Goal: Find specific page/section: Find specific page/section

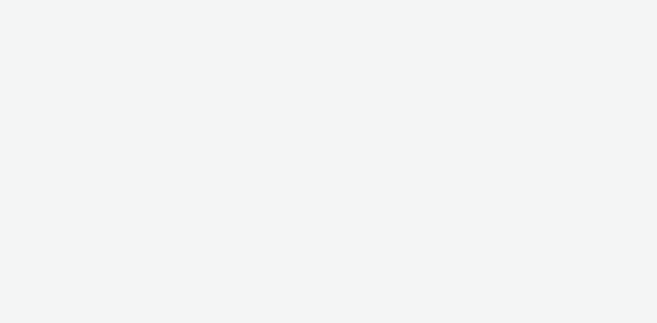
select select "d57a0b46-ef33-4938-977b-e6d07593e41f"
select select "8a3f6d77-30ca-4ef5-b621-f995745b8c1c"
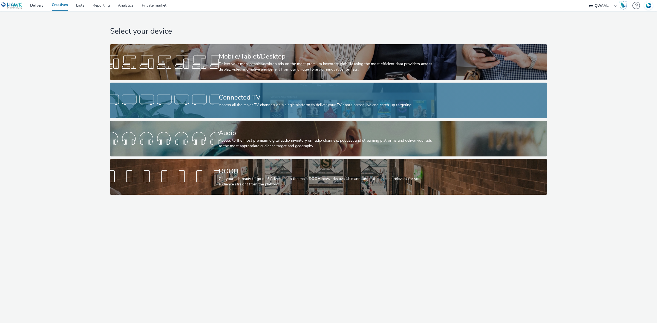
click at [255, 99] on div "Connected TV" at bounding box center [327, 98] width 217 height 10
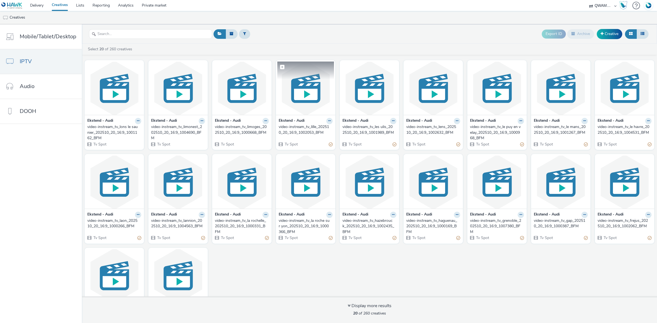
click at [300, 92] on img at bounding box center [305, 88] width 57 height 53
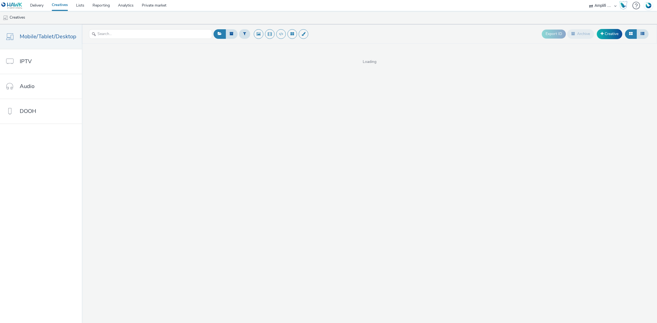
select select "d57a0b46-ef33-4938-977b-e6d07593e41f"
select select "74ee30ea-faea-4dd3-a1ad-716b3210ee10"
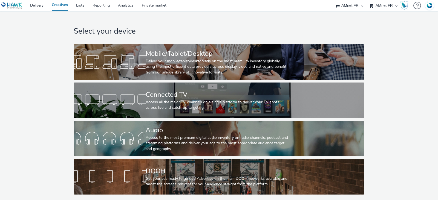
select select "74ee30ea-faea-4dd3-a1ad-716b3210ee10"
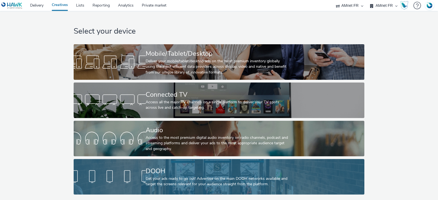
click at [204, 166] on div "DOOH Get your ads ready to go out! Advertise on the main DOOH networks availabl…" at bounding box center [218, 177] width 144 height 36
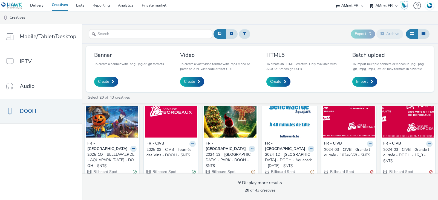
scroll to position [26, 0]
click at [118, 121] on img at bounding box center [112, 110] width 52 height 53
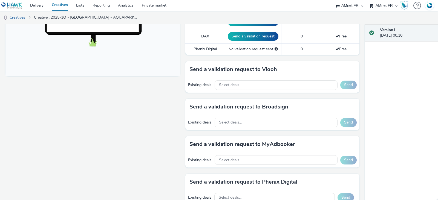
scroll to position [214, 0]
